Goal: Transaction & Acquisition: Purchase product/service

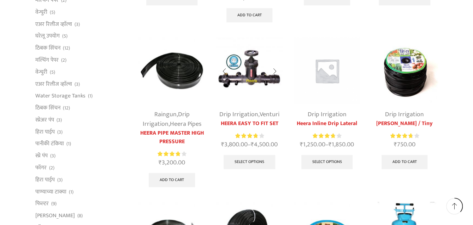
scroll to position [212, 0]
click at [243, 72] on img at bounding box center [249, 70] width 67 height 67
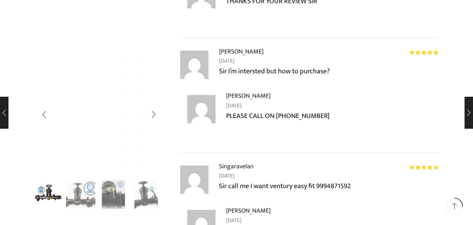
scroll to position [1308, 0]
